Goal: Information Seeking & Learning: Learn about a topic

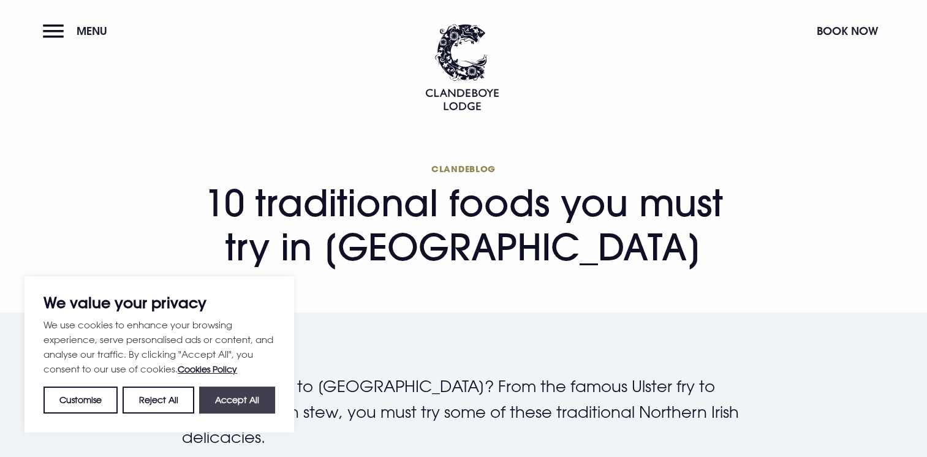
drag, startPoint x: 271, startPoint y: 397, endPoint x: 300, endPoint y: 357, distance: 49.7
click at [270, 397] on button "Accept All" at bounding box center [237, 400] width 76 height 27
checkbox input "true"
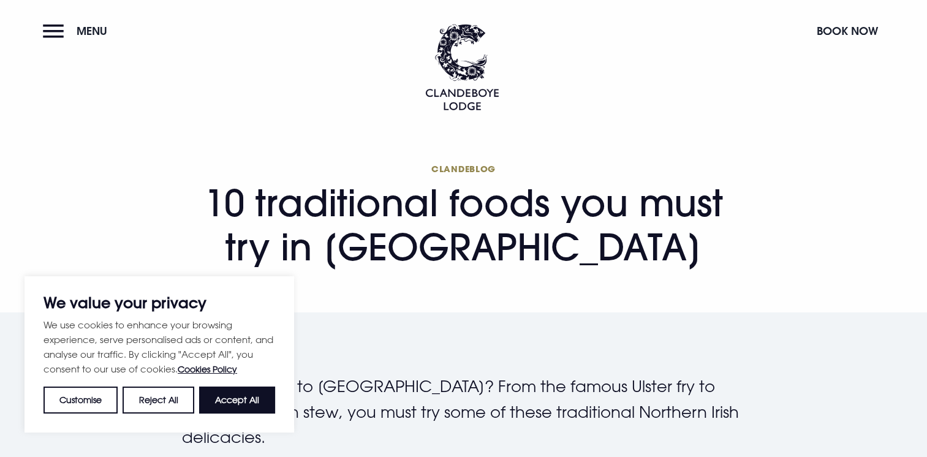
checkbox input "true"
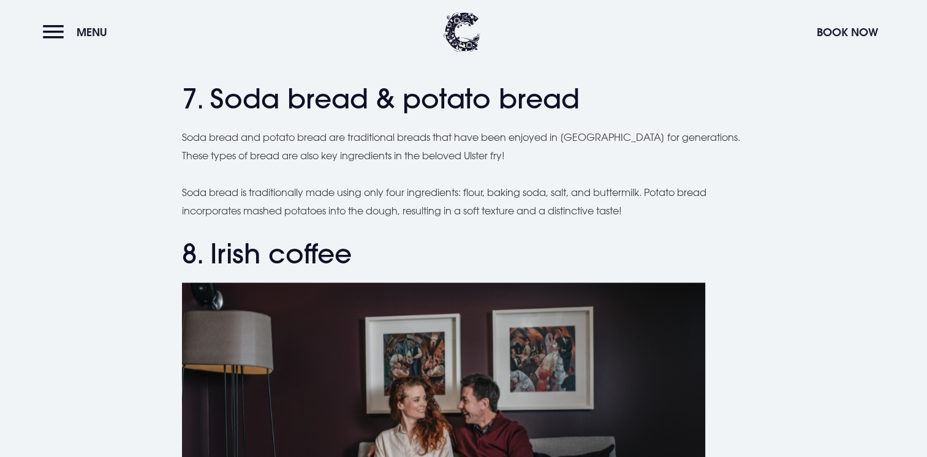
scroll to position [2206, 0]
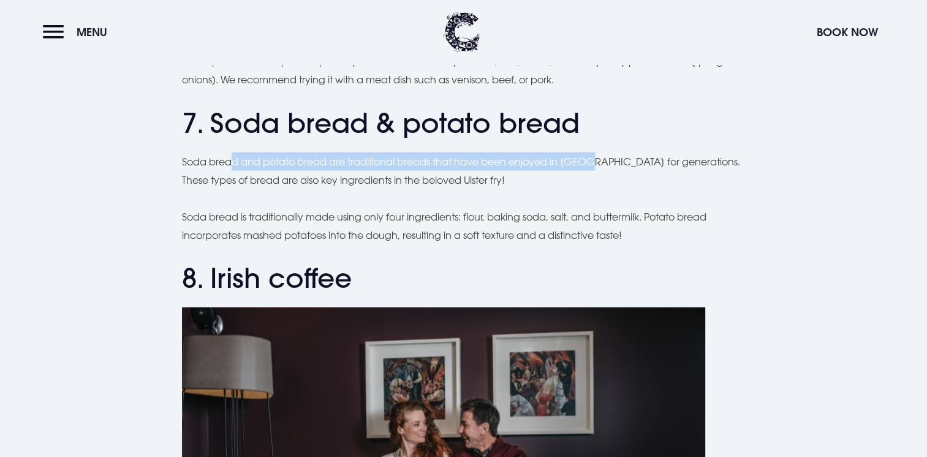
drag, startPoint x: 229, startPoint y: 159, endPoint x: 590, endPoint y: 165, distance: 360.4
click at [590, 165] on p "Soda bread and potato bread are traditional breads that have been enjoyed in [G…" at bounding box center [464, 170] width 564 height 37
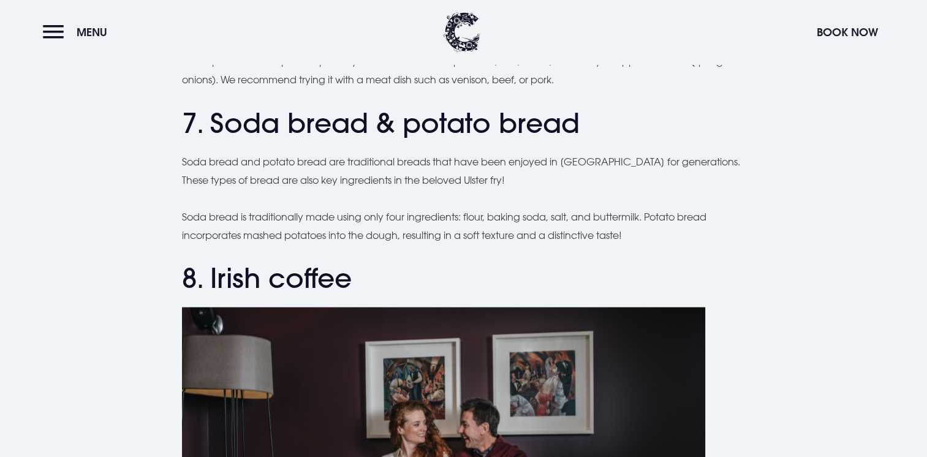
drag, startPoint x: 104, startPoint y: 189, endPoint x: 119, endPoint y: 185, distance: 15.2
click at [119, 185] on div "Planning a trip to [GEOGRAPHIC_DATA]? From the famous Ulster fry to comforting …" at bounding box center [464, 109] width 868 height 3882
drag, startPoint x: 119, startPoint y: 185, endPoint x: 181, endPoint y: 160, distance: 66.8
click at [181, 160] on div "Planning a trip to [GEOGRAPHIC_DATA]? From the famous Ulster fry to comforting …" at bounding box center [464, 109] width 868 height 3882
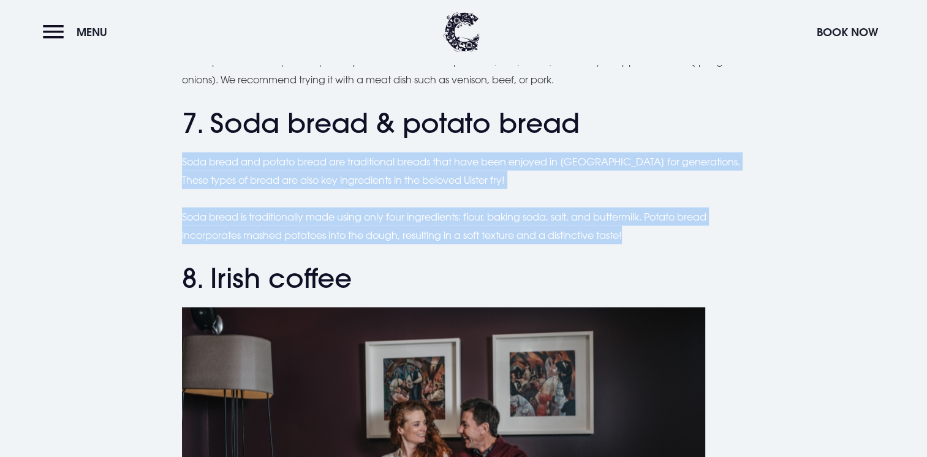
drag, startPoint x: 183, startPoint y: 160, endPoint x: 795, endPoint y: 229, distance: 616.7
click at [795, 229] on div "Planning a trip to [GEOGRAPHIC_DATA]? From the famous Ulster fry to comforting …" at bounding box center [464, 109] width 868 height 3882
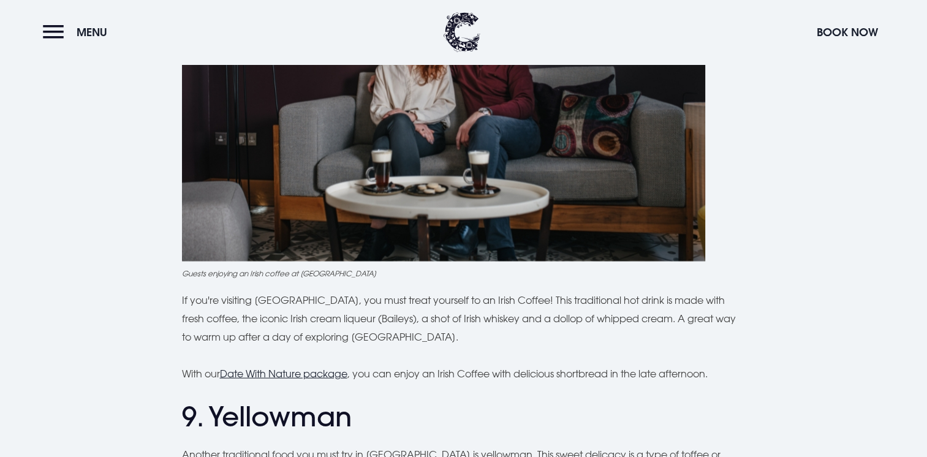
scroll to position [2697, 0]
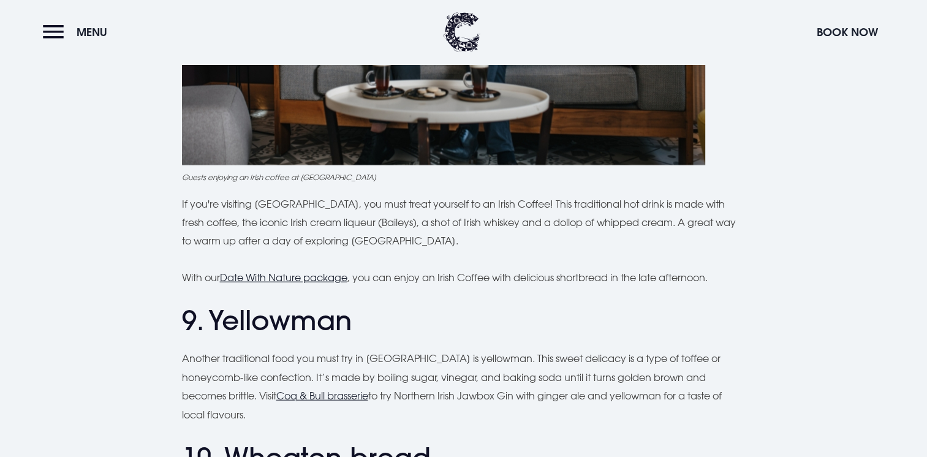
drag, startPoint x: 753, startPoint y: 183, endPoint x: 757, endPoint y: 204, distance: 21.4
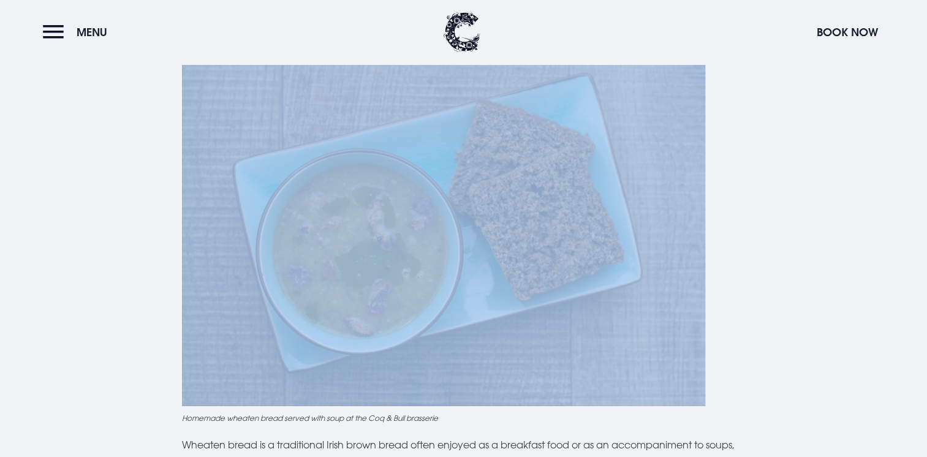
scroll to position [3248, 0]
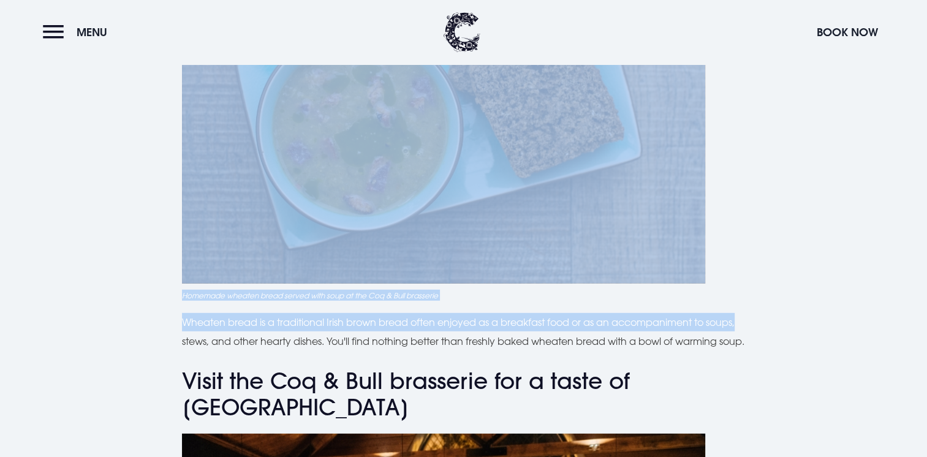
drag, startPoint x: 757, startPoint y: 204, endPoint x: 780, endPoint y: 313, distance: 111.3
drag, startPoint x: 780, startPoint y: 313, endPoint x: 814, endPoint y: 248, distance: 73.8
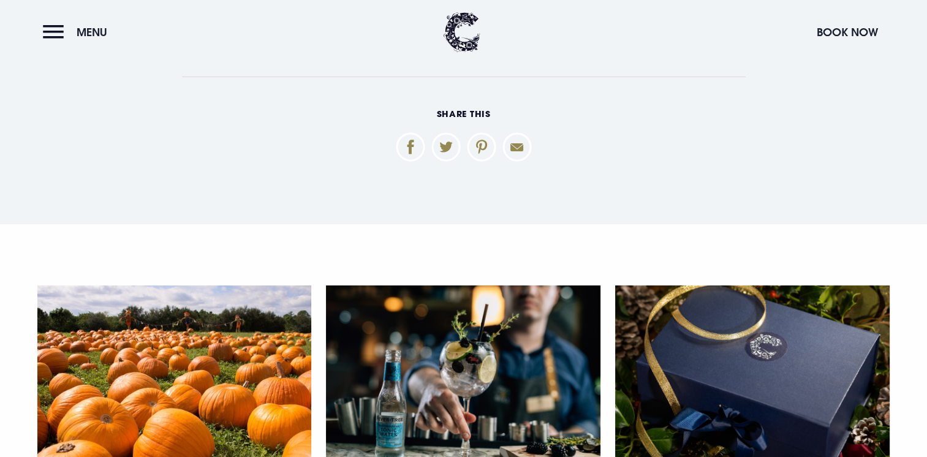
scroll to position [4229, 0]
